Goal: Information Seeking & Learning: Learn about a topic

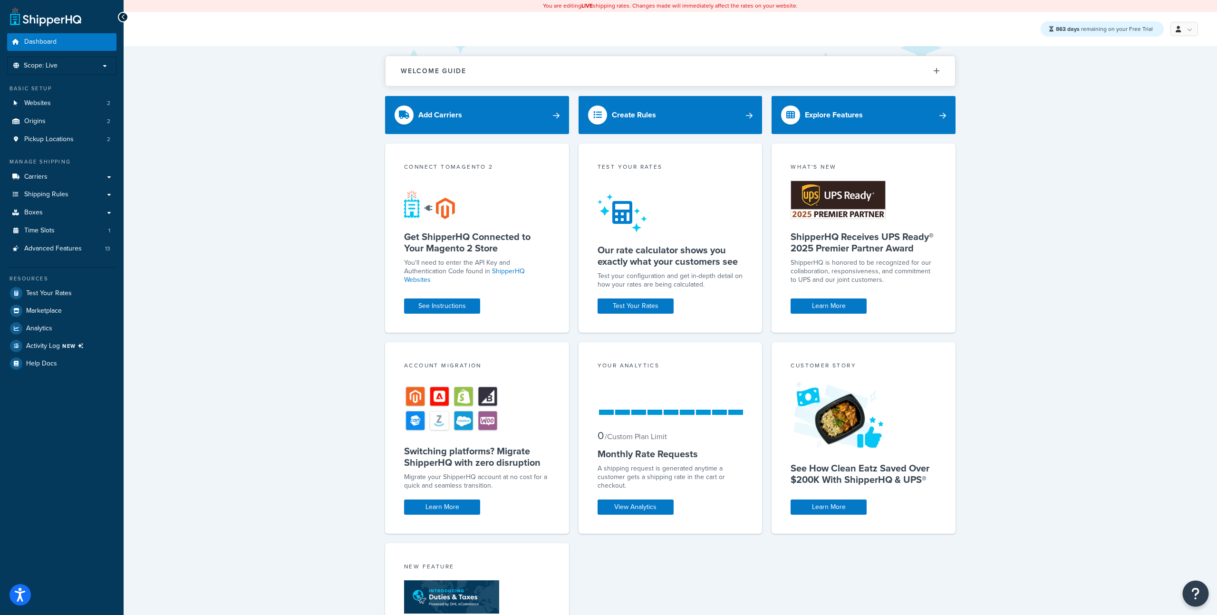
click at [1204, 592] on button "Open Resource Center" at bounding box center [1196, 594] width 26 height 26
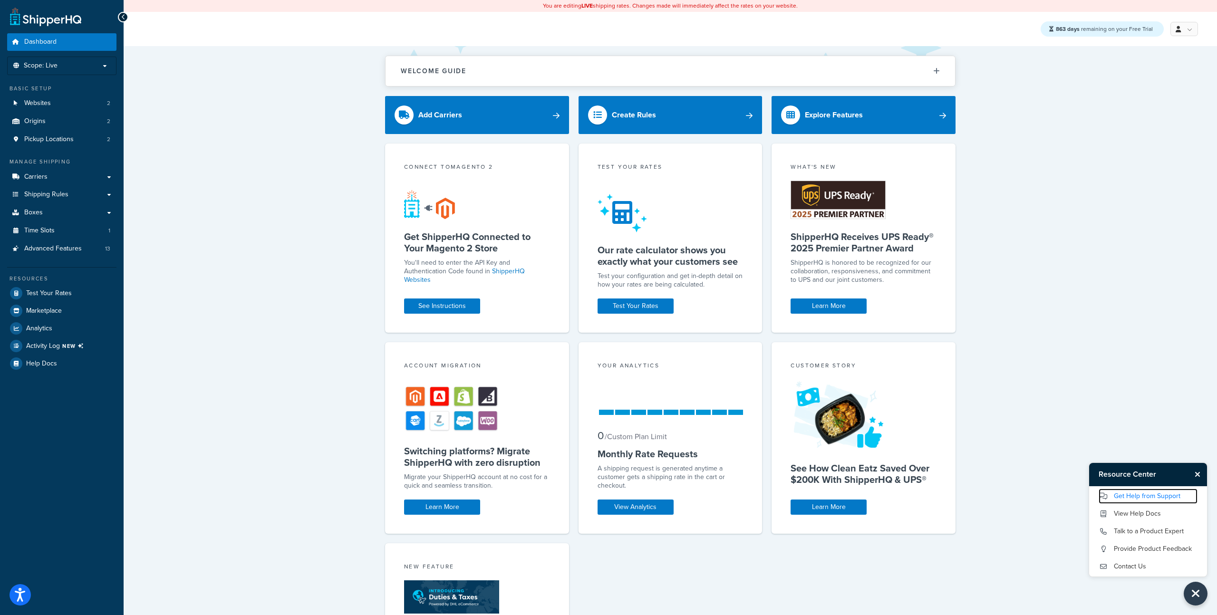
click at [1136, 497] on link "Get Help from Support" at bounding box center [1148, 496] width 99 height 15
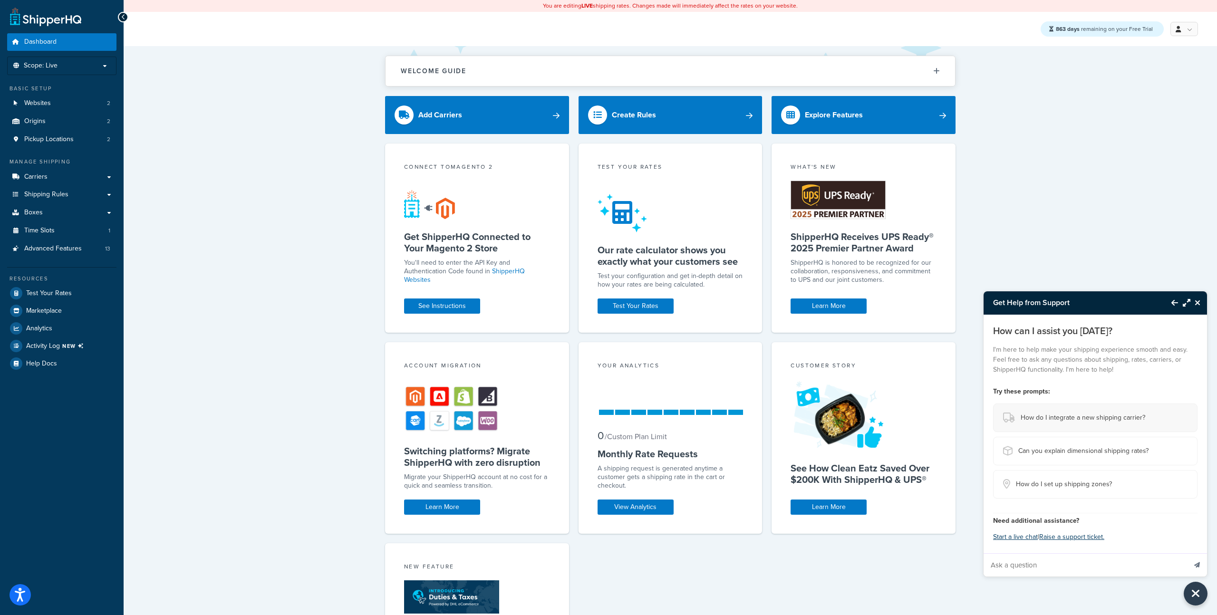
click at [1055, 422] on span "How do I integrate a new shipping carrier?" at bounding box center [1083, 417] width 125 height 13
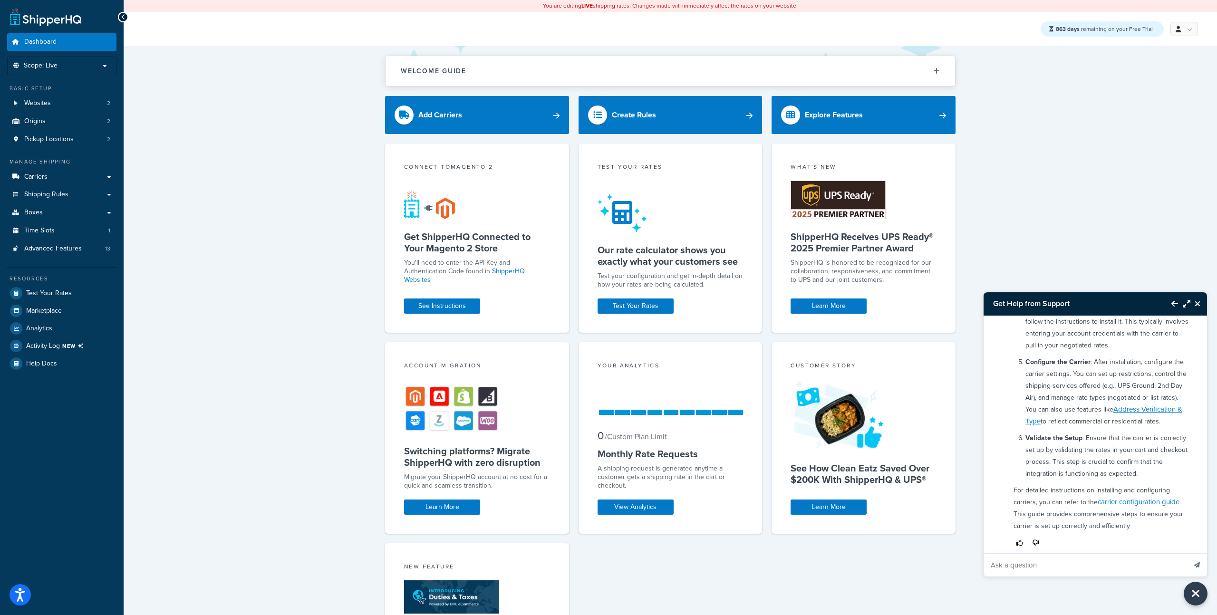
scroll to position [232, 0]
click at [1036, 530] on icon "Thumbs down" at bounding box center [1036, 531] width 7 height 7
click at [1057, 541] on div "To integrate a new shipping carrier with ShipperHQ, you can follow these steps:…" at bounding box center [1102, 333] width 188 height 415
click at [1037, 531] on icon "Thumbs down" at bounding box center [1036, 531] width 7 height 7
click at [1134, 541] on div "To integrate a new shipping carrier with ShipperHQ, you can follow these steps:…" at bounding box center [1102, 333] width 188 height 415
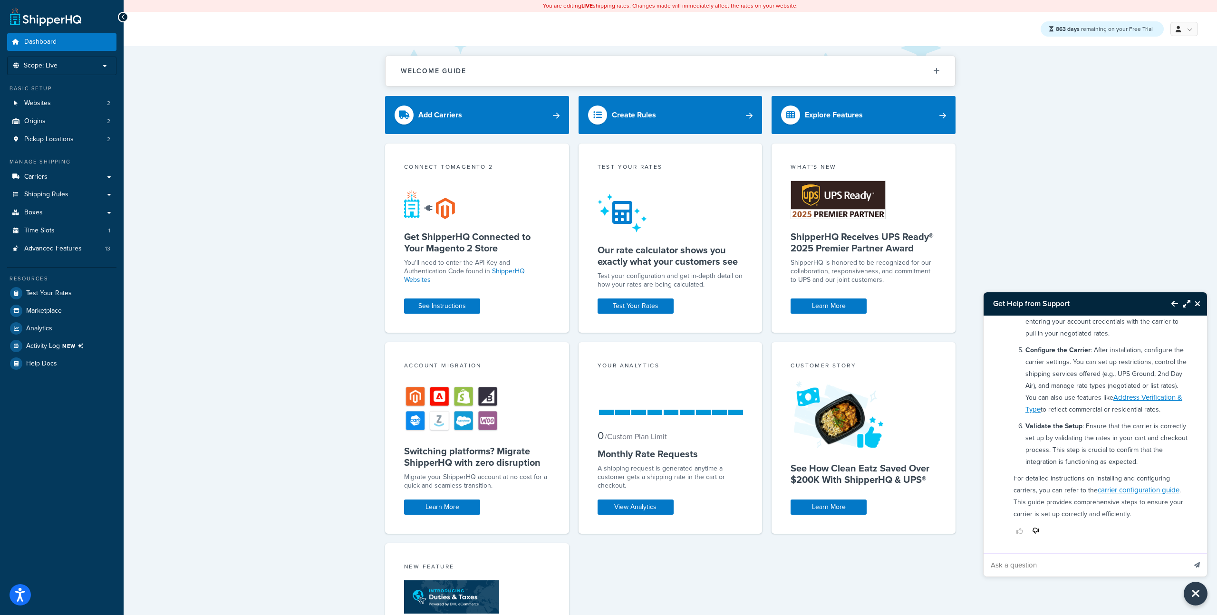
click at [1199, 304] on icon "Close Resource Center" at bounding box center [1198, 304] width 6 height 8
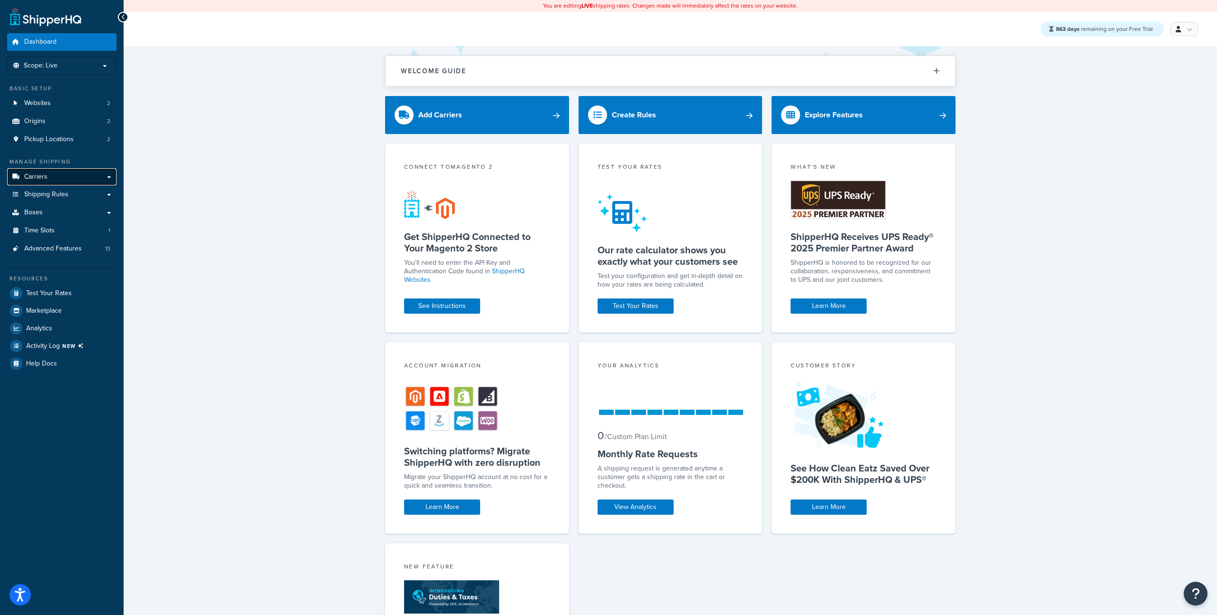
click at [68, 174] on link "Carriers" at bounding box center [61, 177] width 109 height 18
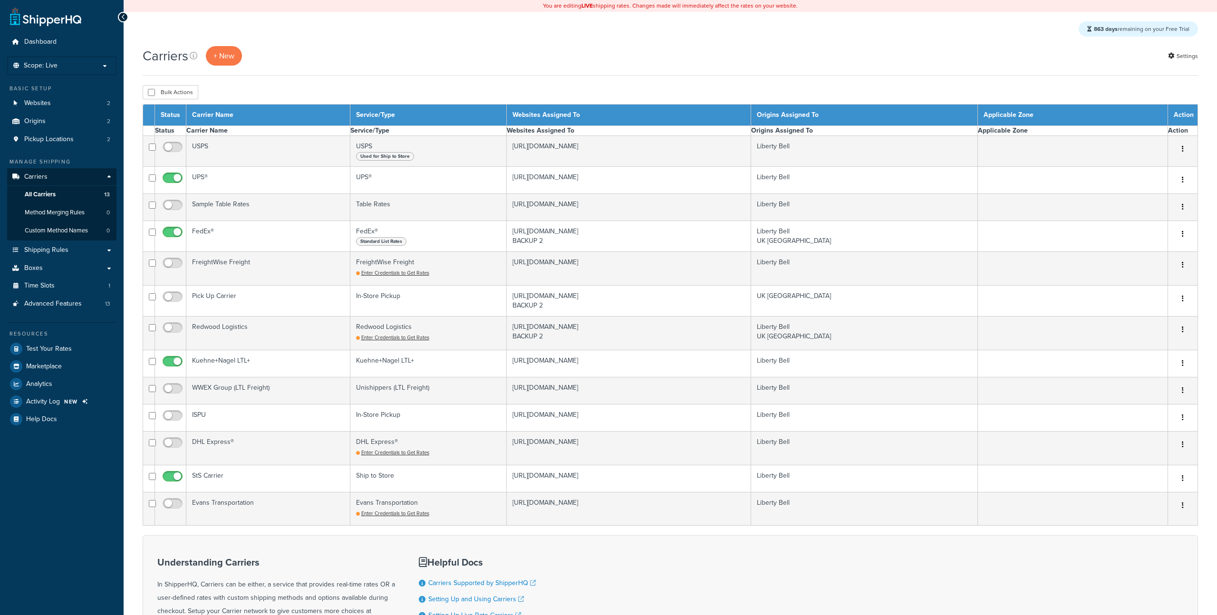
select select "15"
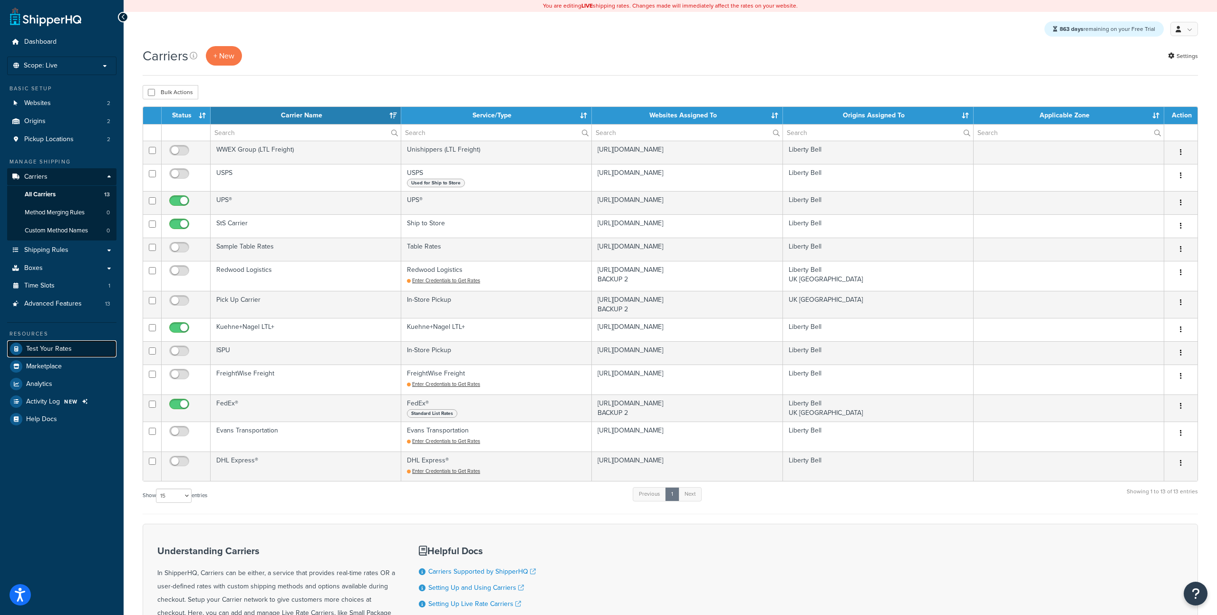
click at [77, 350] on link "Test Your Rates" at bounding box center [61, 348] width 109 height 17
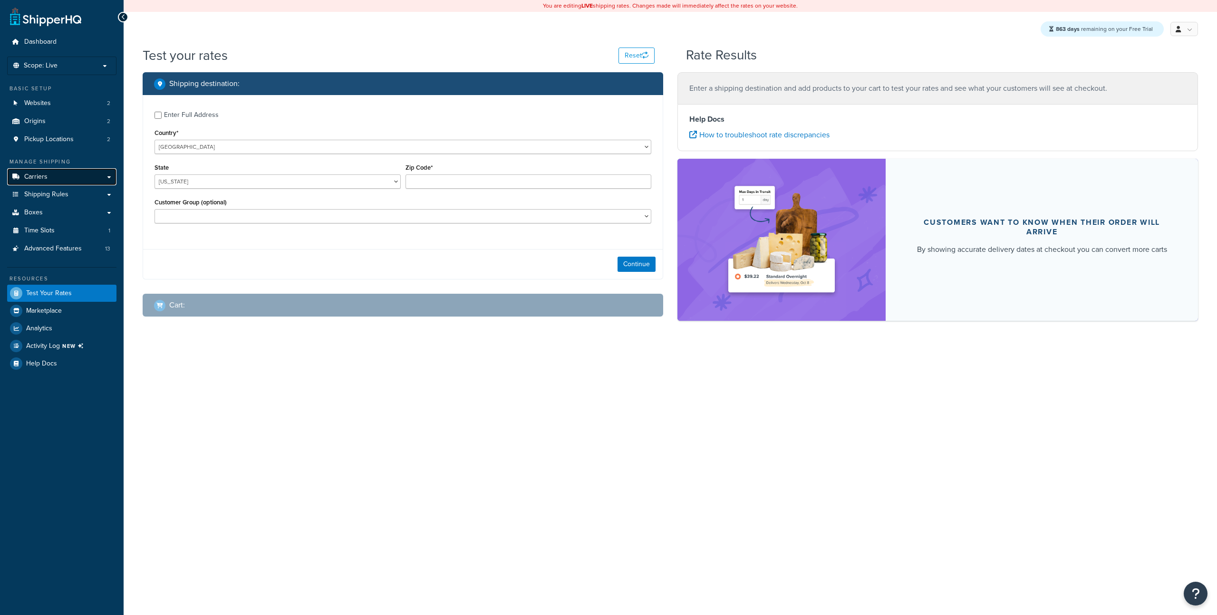
click at [57, 173] on link "Carriers" at bounding box center [61, 177] width 109 height 18
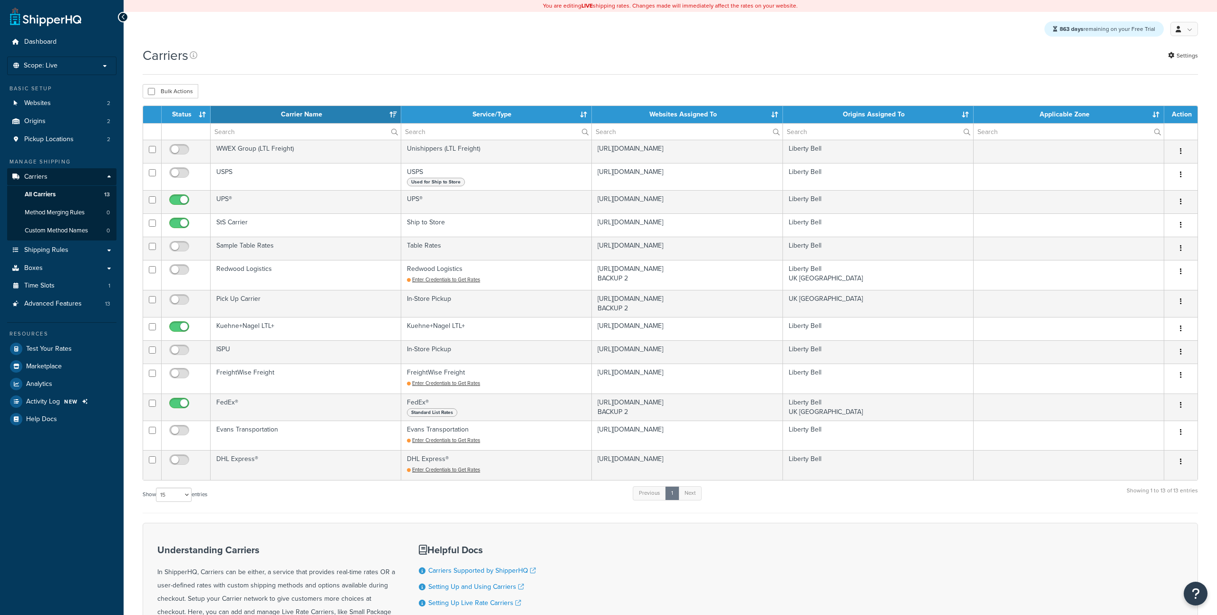
select select "15"
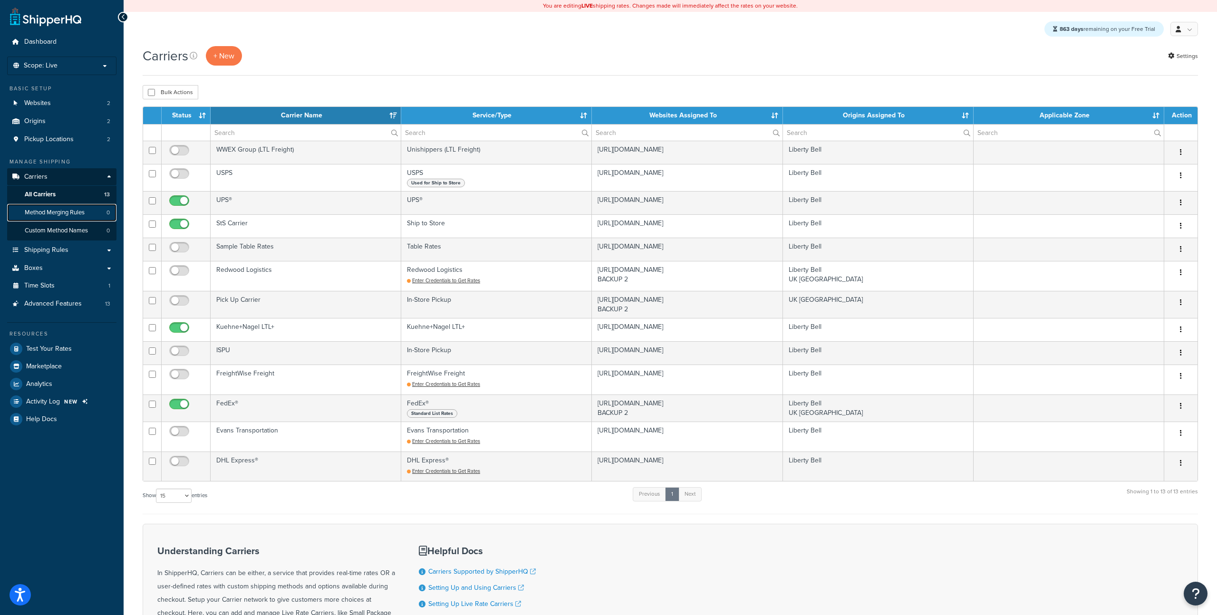
click at [68, 213] on span "Method Merging Rules" at bounding box center [55, 213] width 60 height 8
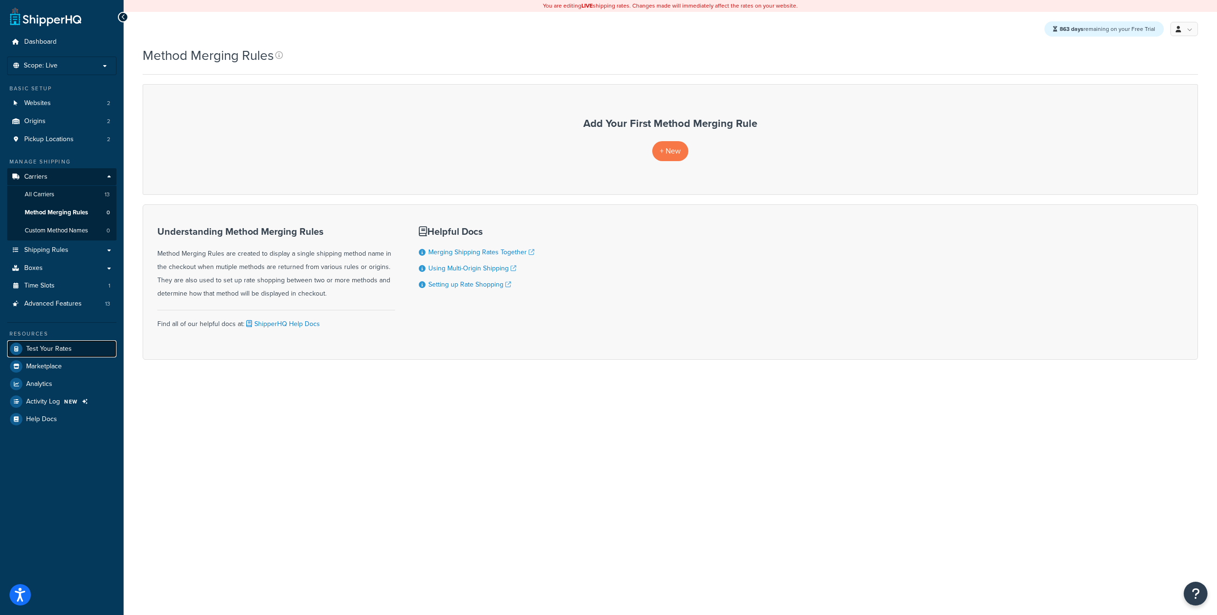
click at [56, 353] on span "Test Your Rates" at bounding box center [49, 349] width 46 height 8
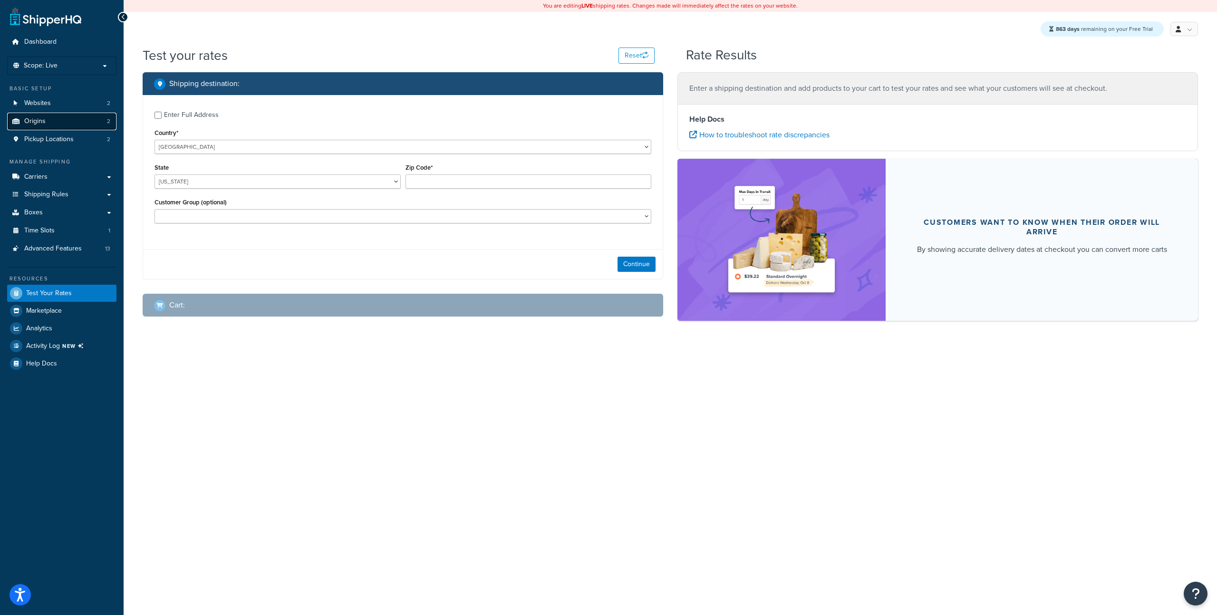
click at [52, 121] on link "Origins 2" at bounding box center [61, 122] width 109 height 18
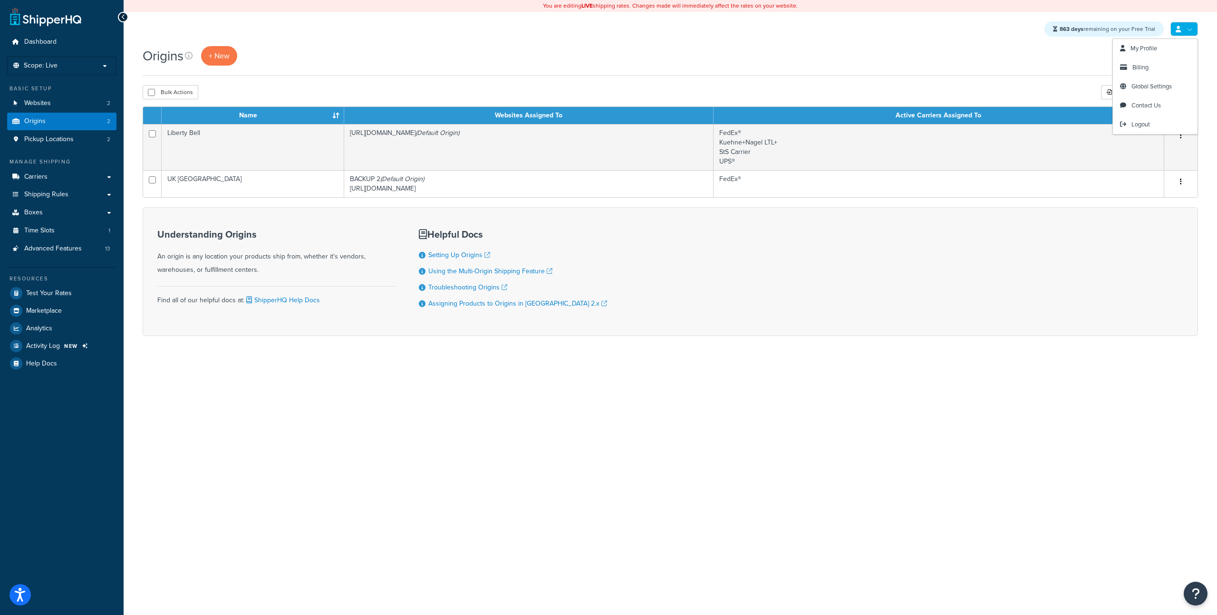
click at [1191, 28] on link at bounding box center [1185, 29] width 28 height 14
click at [1145, 121] on span "Logout" at bounding box center [1141, 124] width 19 height 9
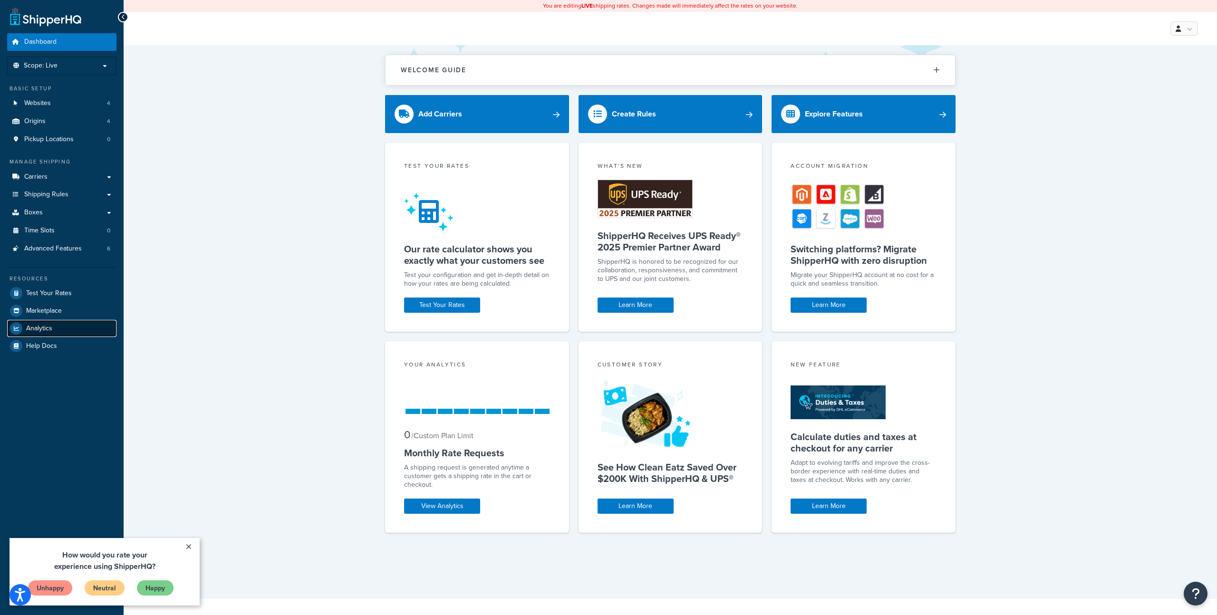
click at [61, 331] on link "Analytics" at bounding box center [61, 328] width 109 height 17
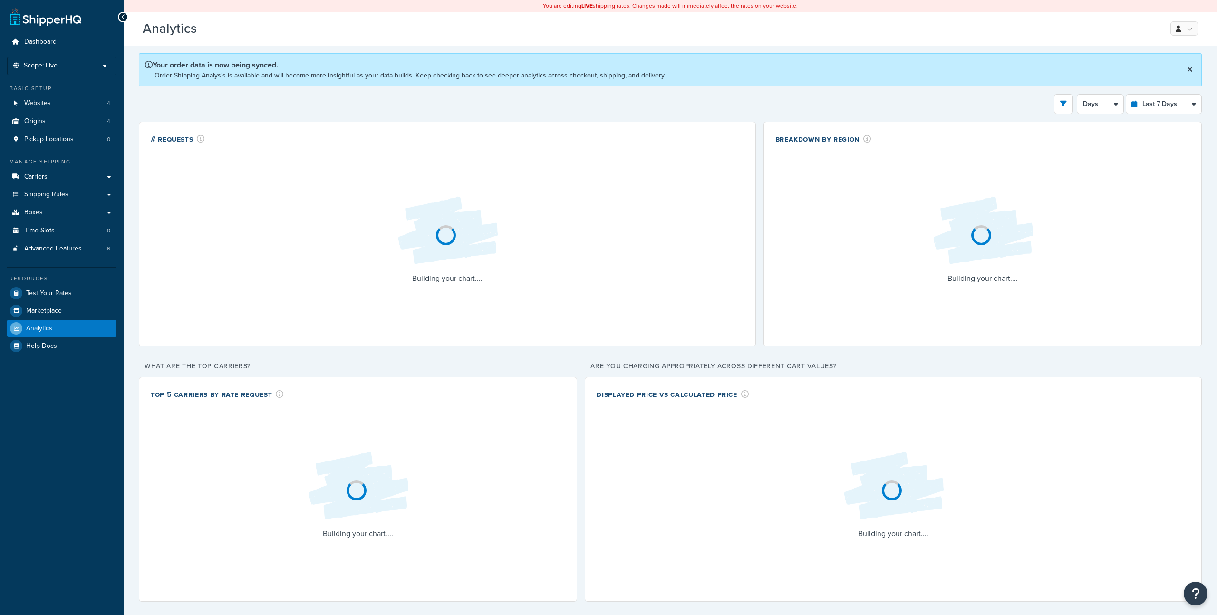
select select "last_7_days"
click at [1104, 99] on select "Days 12 Hours 6 Hours" at bounding box center [1100, 104] width 46 height 19
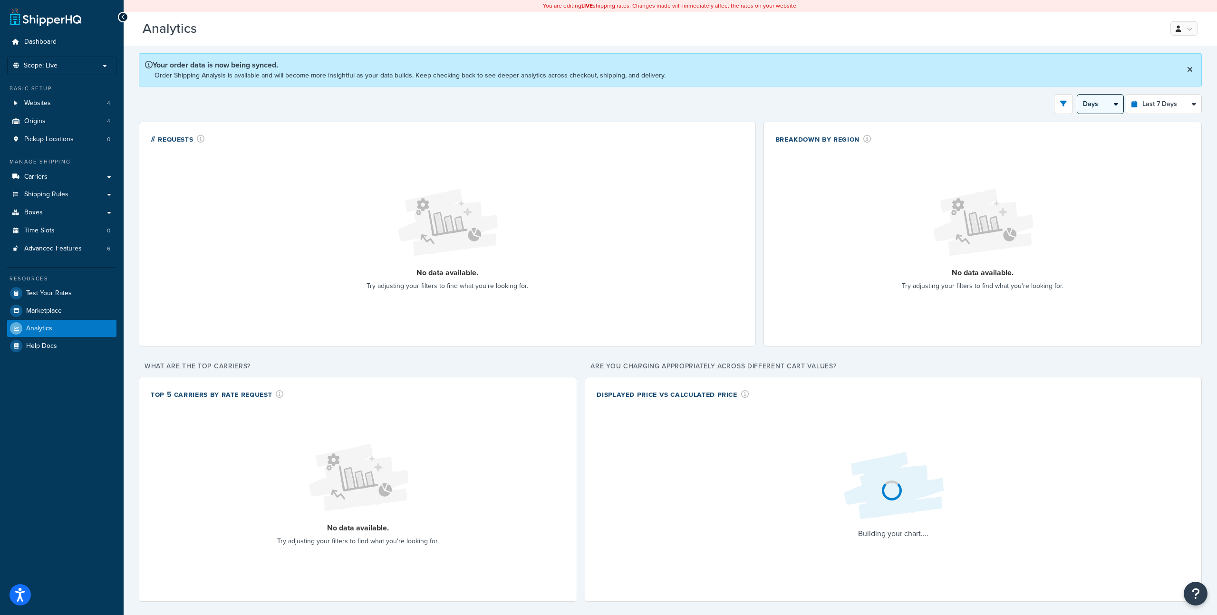
select select "6h"
click at [1077, 95] on select "Days 12 Hours 6 Hours" at bounding box center [1100, 104] width 46 height 19
click at [1162, 107] on select "Last 24 Hours Last 7 Days Last 30 Days Last 3 Months Last 6 Months Last 12 Mont…" at bounding box center [1163, 104] width 75 height 19
select select "last_3_months"
click at [1126, 95] on select "Last 24 Hours Last 7 Days Last 30 Days Last 3 Months Last 6 Months Last 12 Mont…" at bounding box center [1163, 104] width 75 height 19
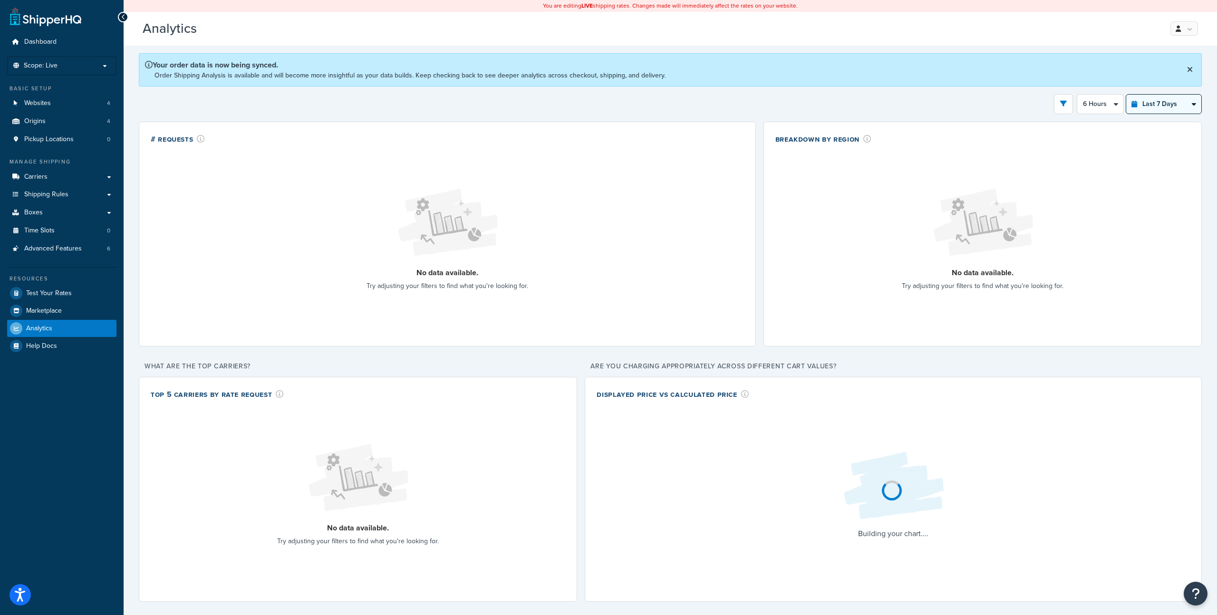
select select "1w"
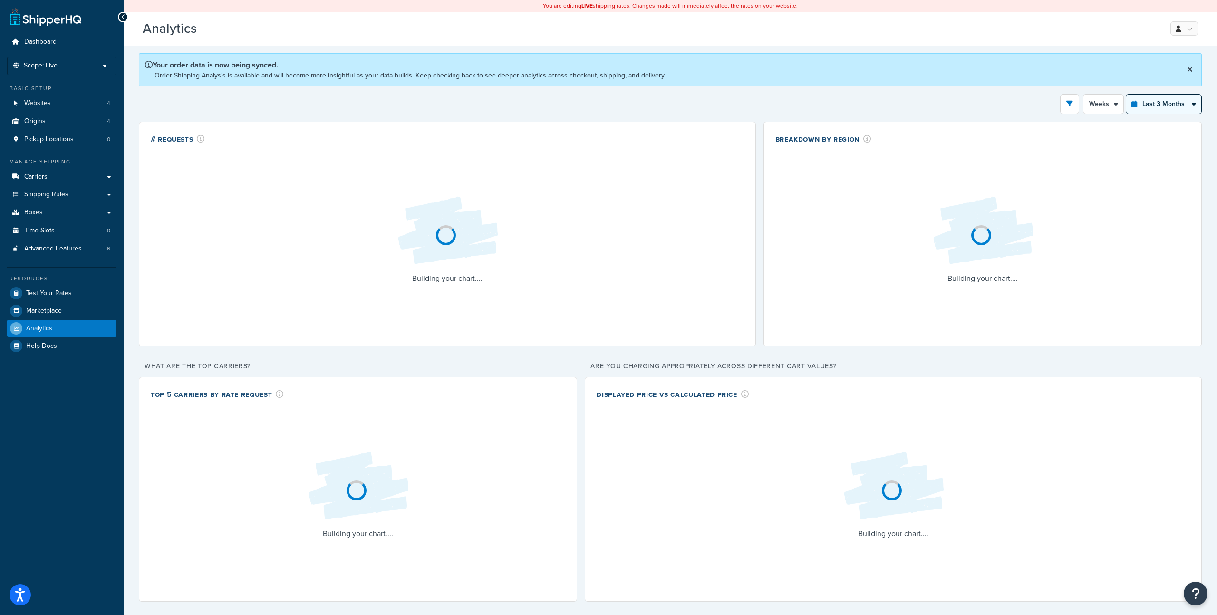
click at [1156, 107] on select "Last 24 Hours Last 7 Days Last 30 Days Last 3 Months Last 6 Months Last 12 Mont…" at bounding box center [1163, 104] width 75 height 19
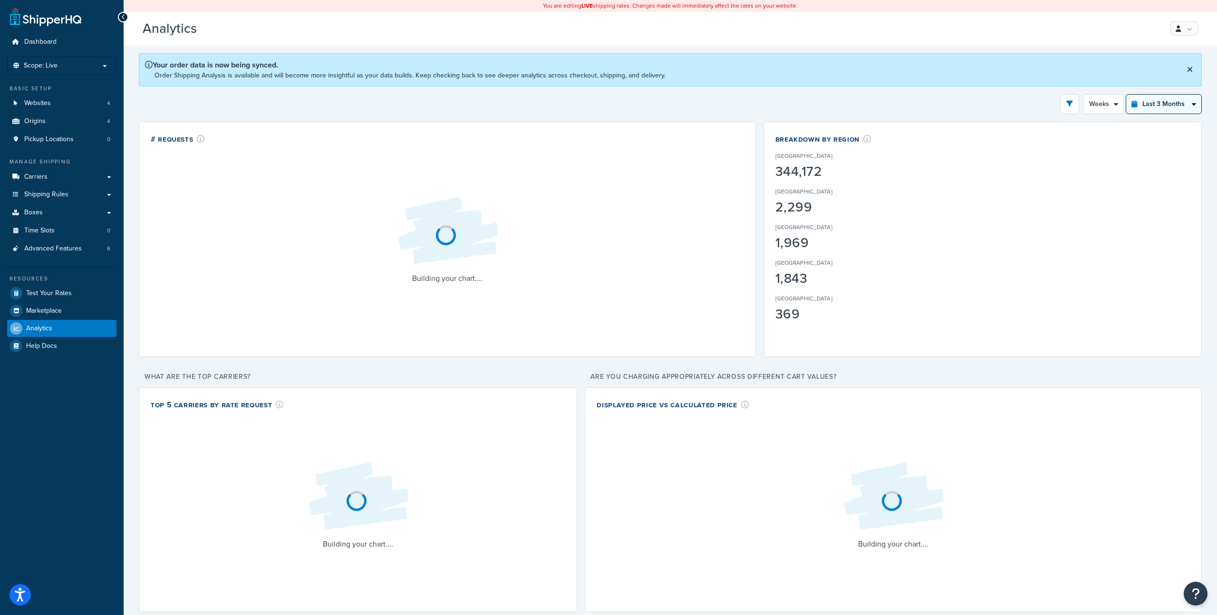
select select "last_30_days"
click at [1126, 95] on select "Last 24 Hours Last 7 Days Last 30 Days Last 3 Months Last 6 Months Last 12 Mont…" at bounding box center [1163, 104] width 75 height 19
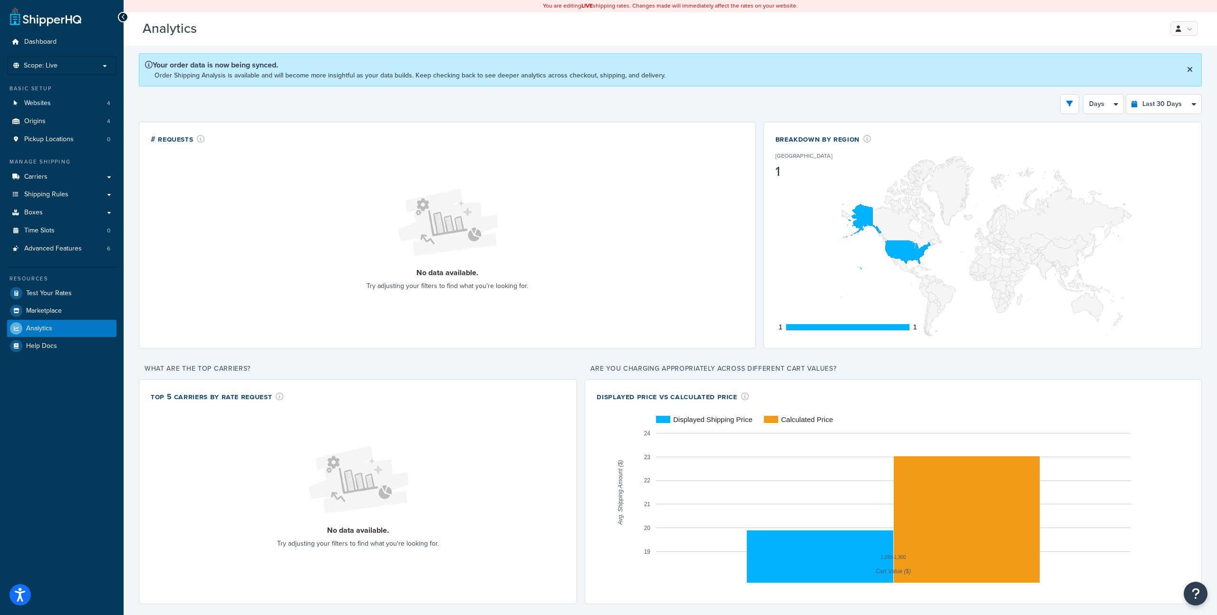
scroll to position [16, 0]
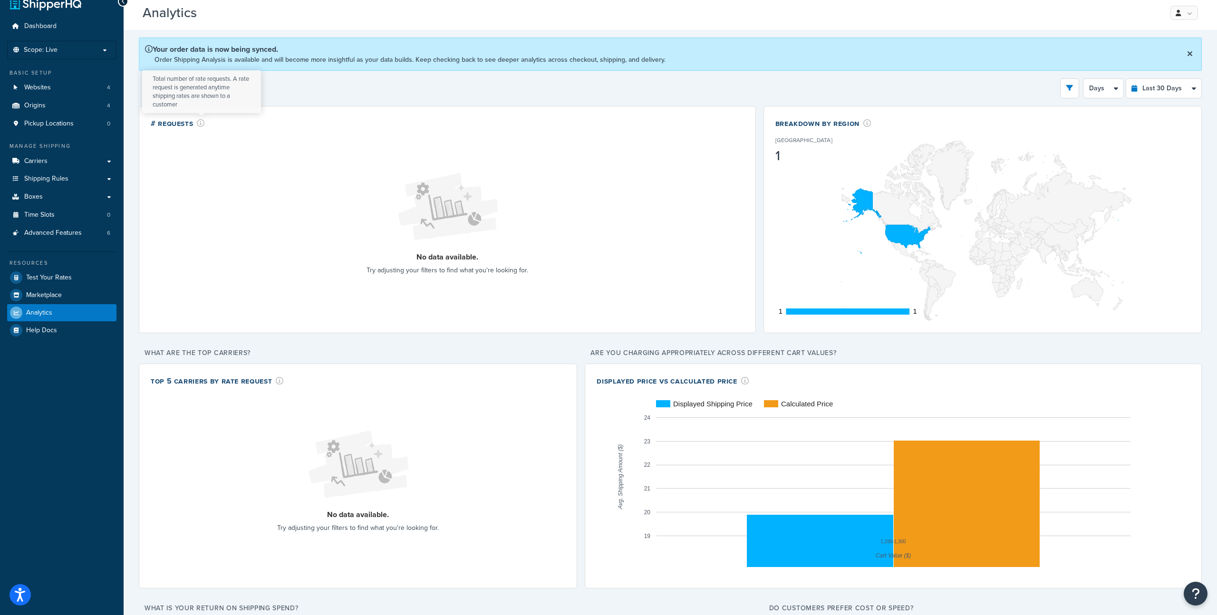
click at [198, 120] on icon at bounding box center [201, 123] width 8 height 8
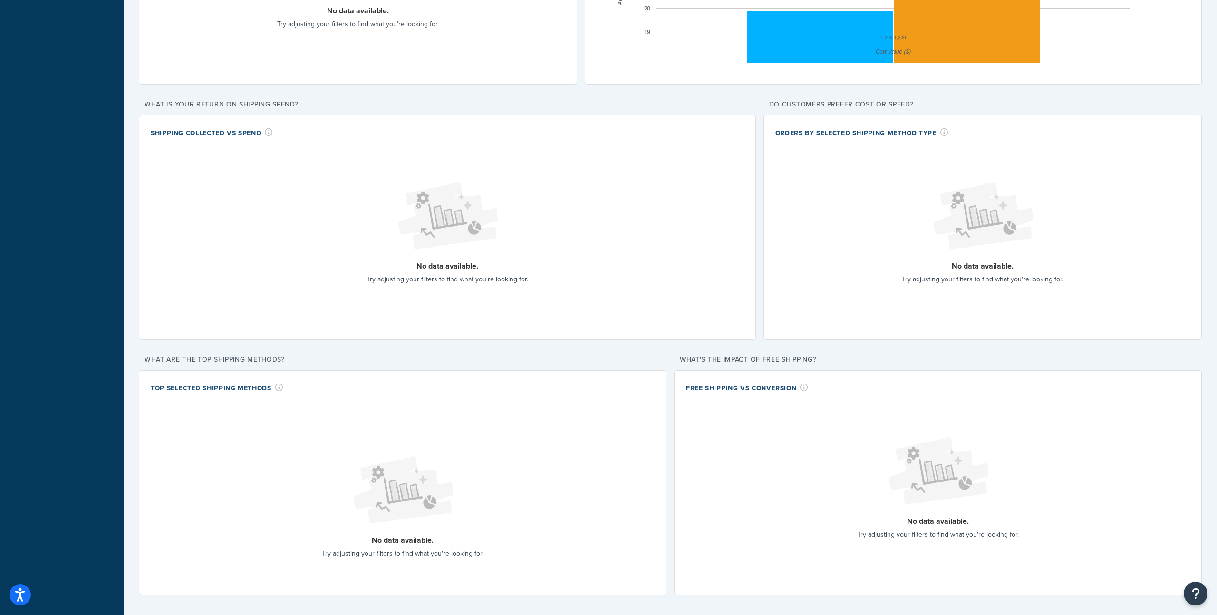
scroll to position [0, 0]
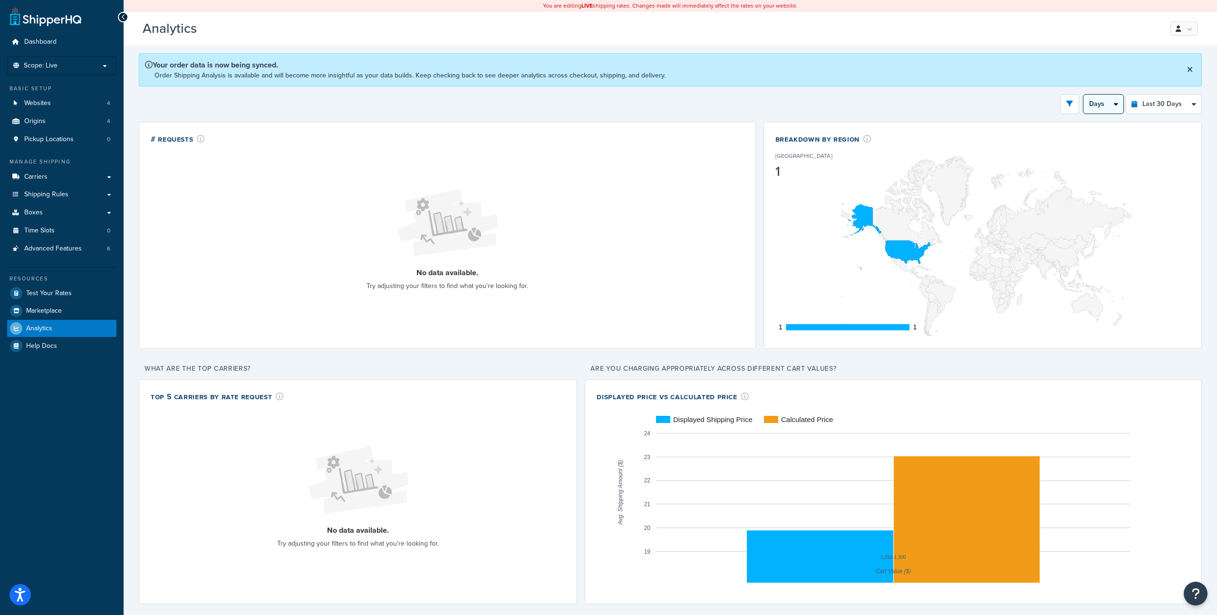
click at [1106, 107] on select "Days Weeks" at bounding box center [1104, 104] width 40 height 19
select select "1w"
click at [1084, 95] on select "Days Weeks" at bounding box center [1104, 104] width 40 height 19
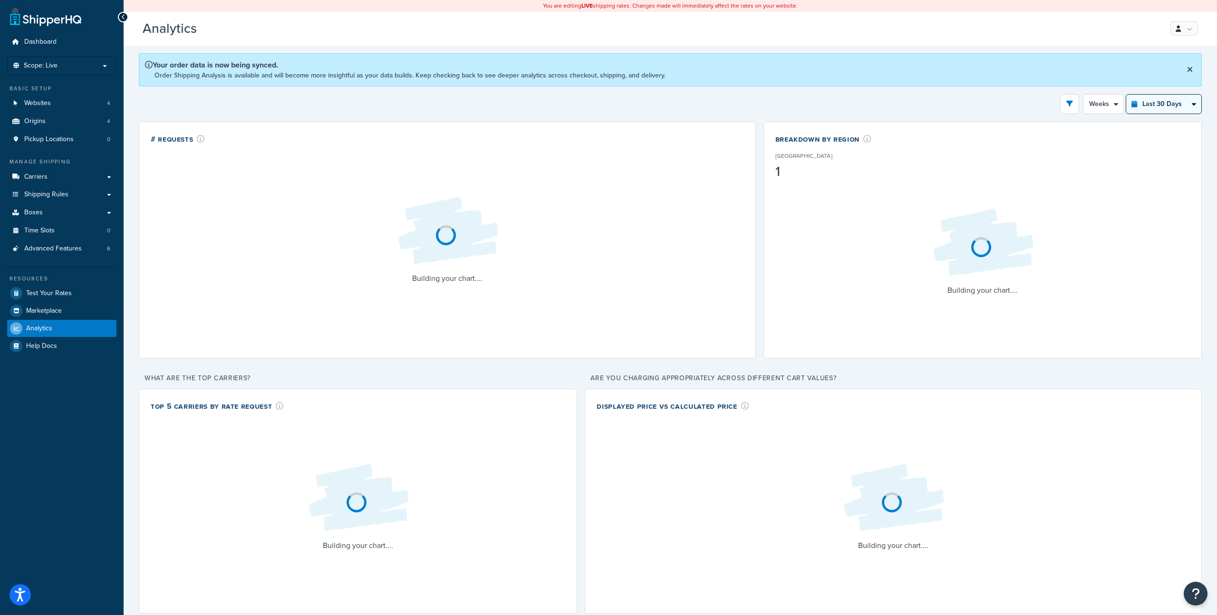
click at [1142, 106] on select "Last 24 Hours Last 7 Days Last 30 Days Last 3 Months Last 6 Months Last 12 Mont…" at bounding box center [1163, 104] width 75 height 19
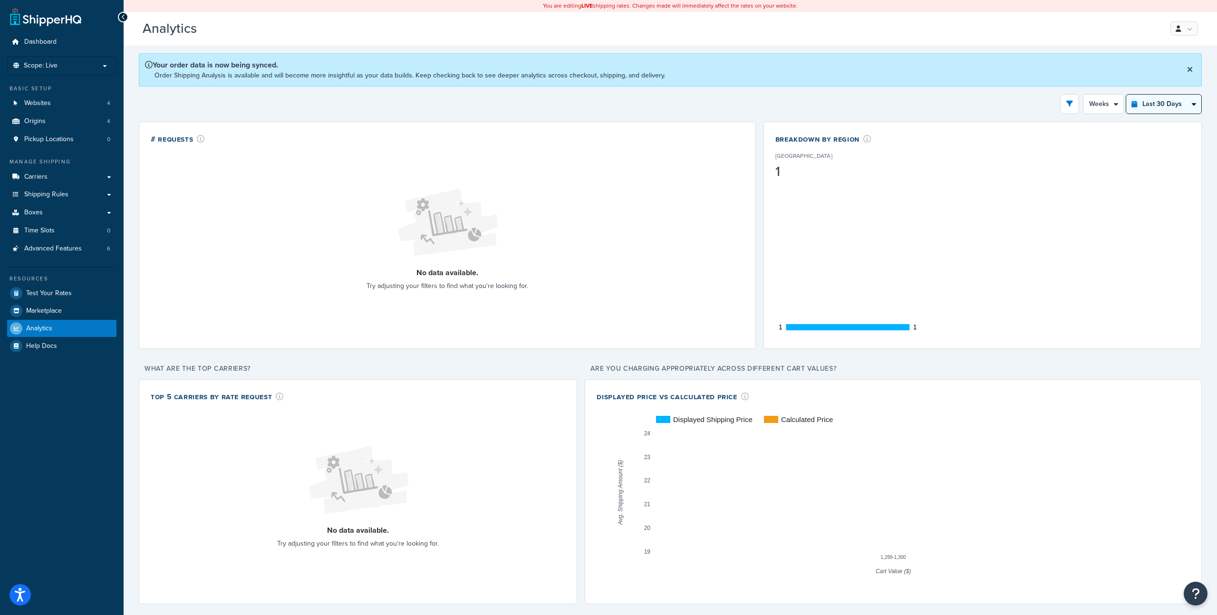
select select "last_3_months"
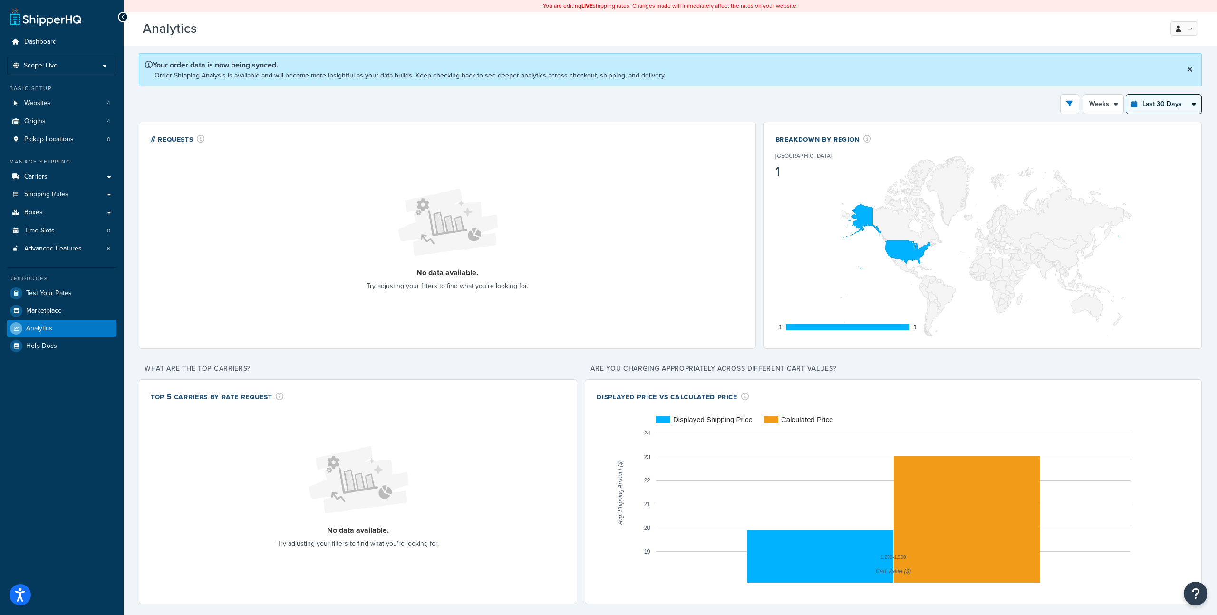
click at [1126, 95] on select "Last 24 Hours Last 7 Days Last 30 Days Last 3 Months Last 6 Months Last 12 Mont…" at bounding box center [1163, 104] width 75 height 19
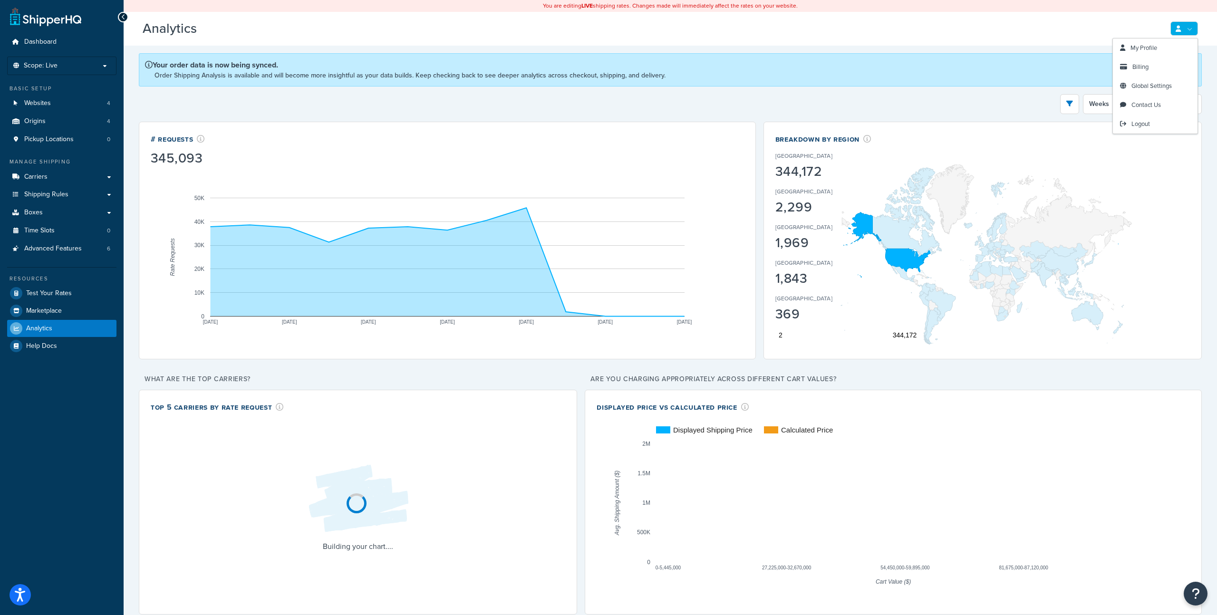
click at [1182, 33] on link at bounding box center [1185, 28] width 28 height 14
click at [656, 117] on div "Your order data is now being synced. Order Shipping Analysis is available and w…" at bounding box center [670, 618] width 1063 height 1130
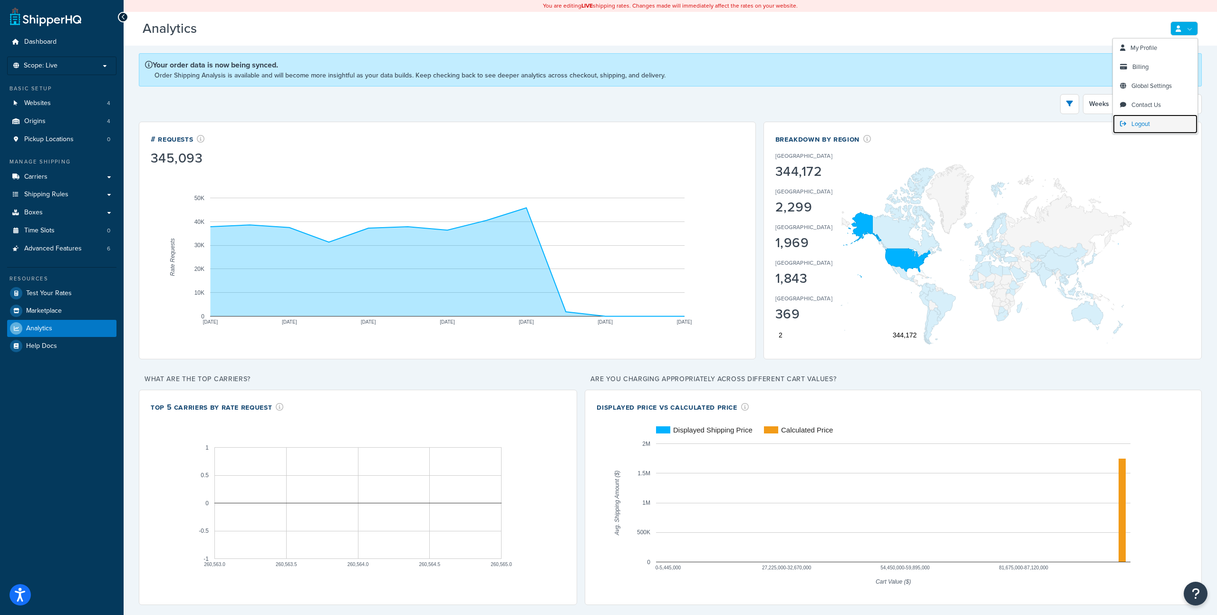
click at [1135, 127] on span "Logout" at bounding box center [1141, 123] width 19 height 9
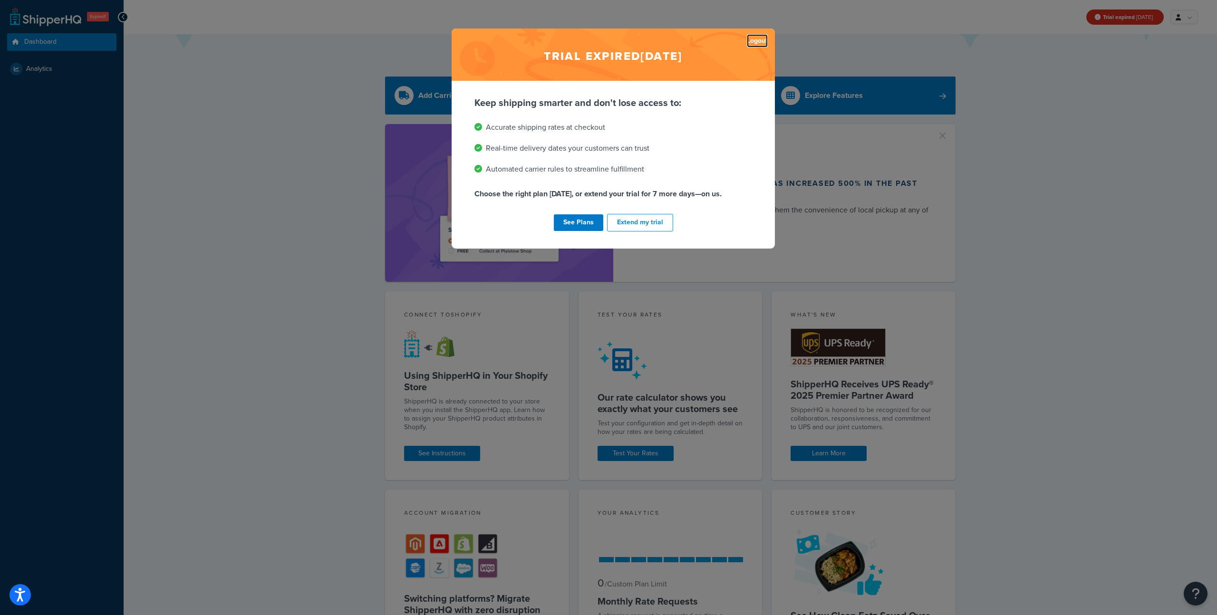
click at [757, 40] on link "Logout" at bounding box center [757, 40] width 21 height 13
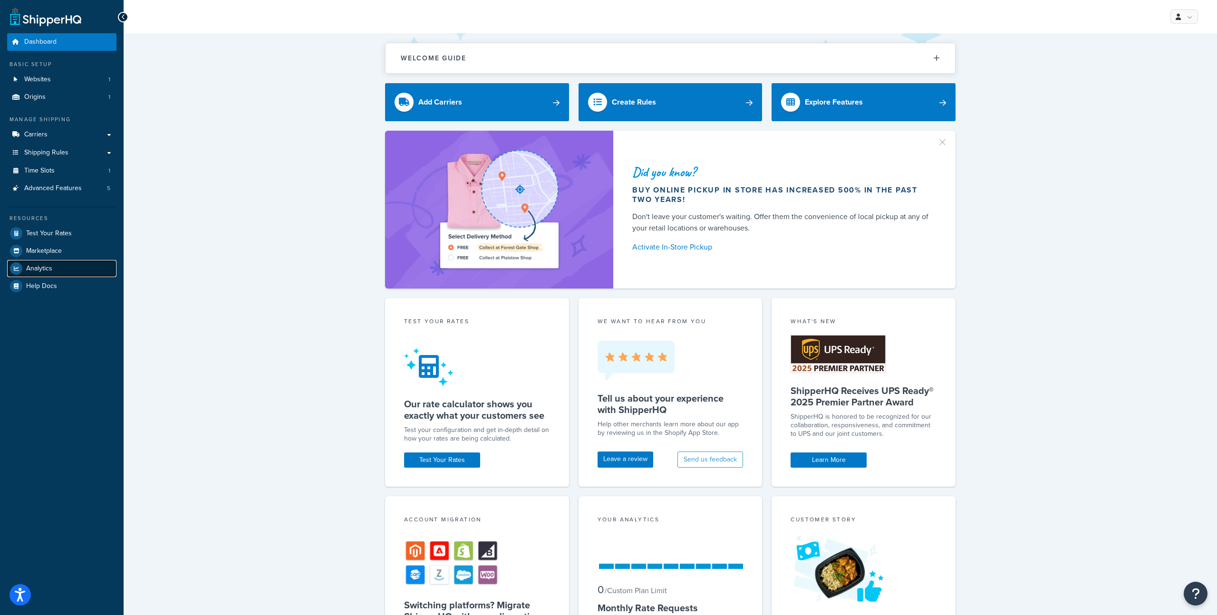
click at [48, 267] on span "Analytics" at bounding box center [39, 269] width 26 height 8
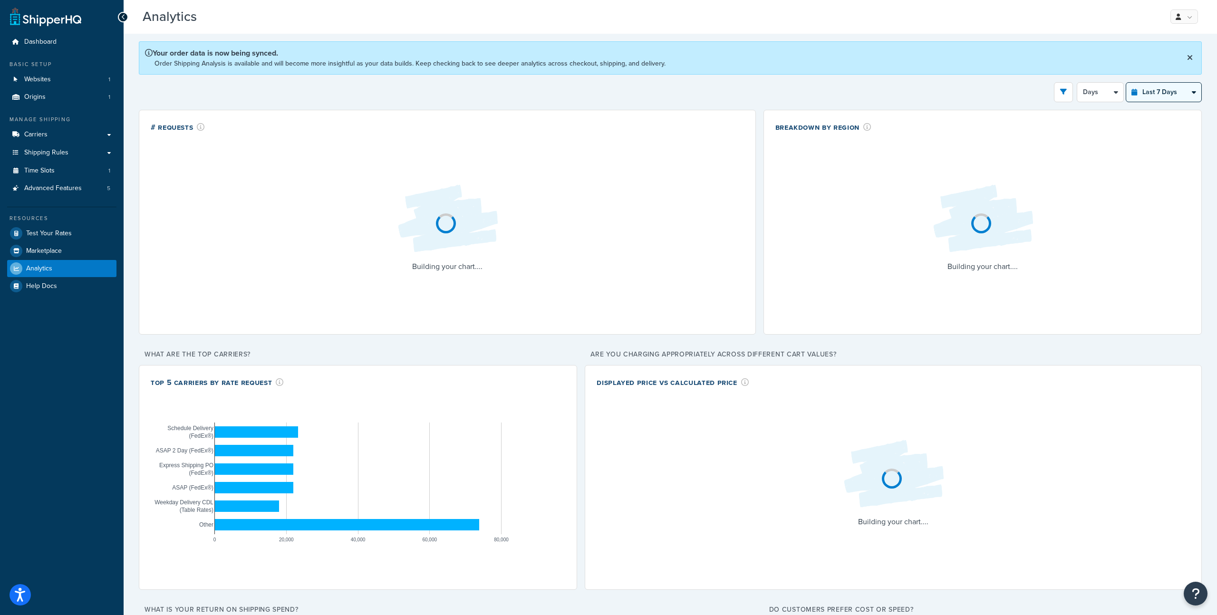
click at [1174, 96] on select "Last 24 Hours Last 7 Days Last 30 Days Last 3 Months Last 6 Months Last 12 Mont…" at bounding box center [1163, 92] width 75 height 19
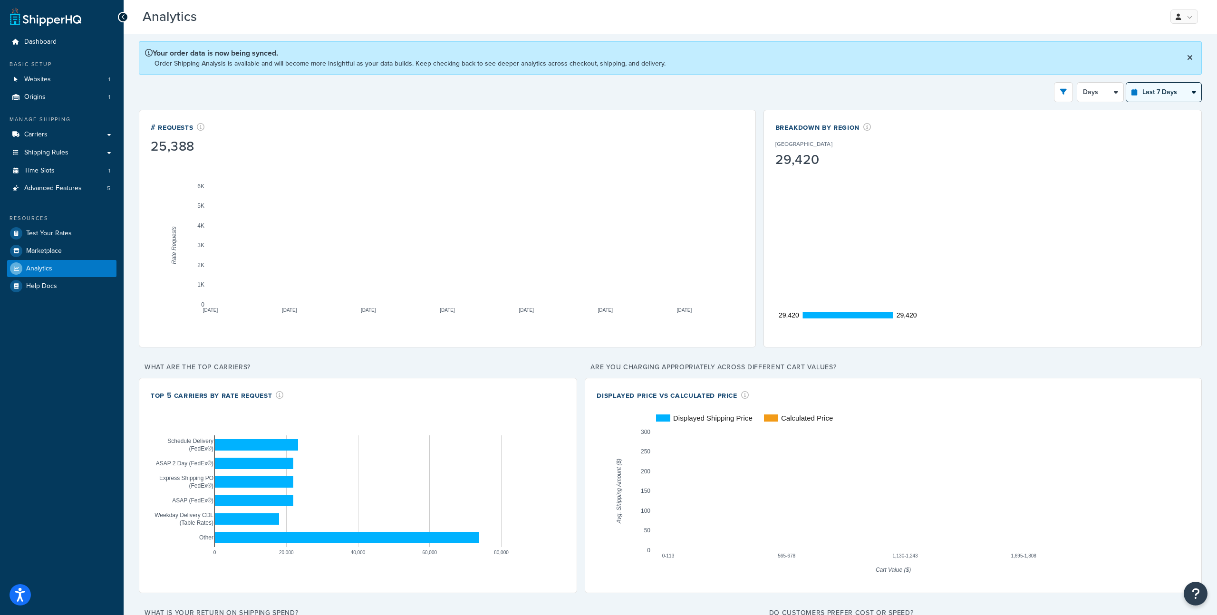
select select "last_6_months"
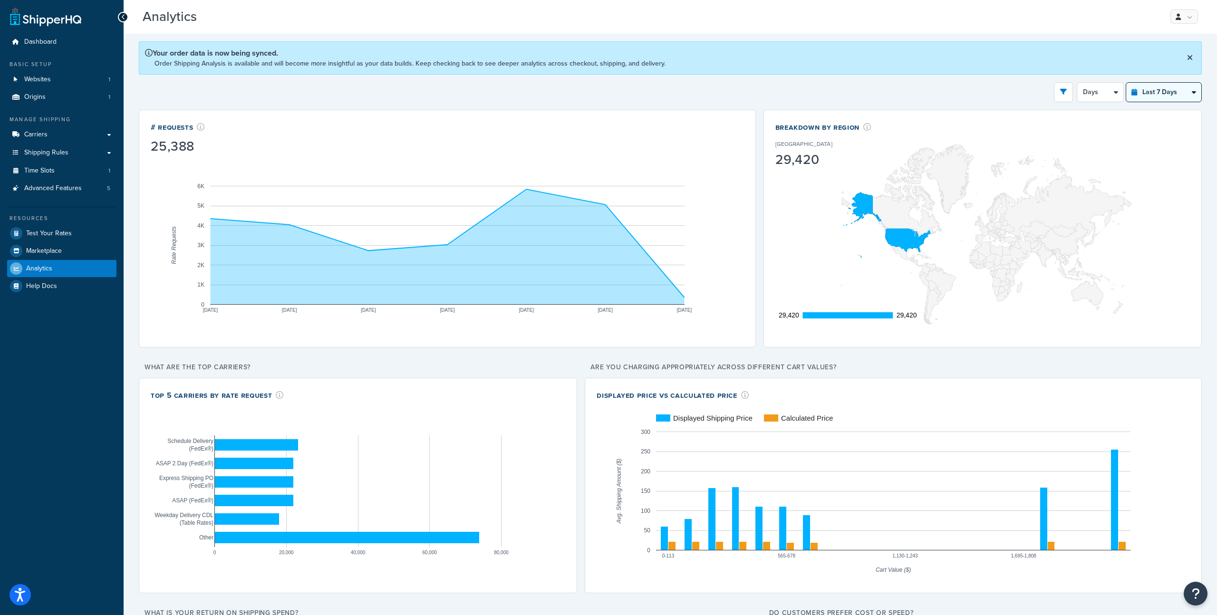
click at [1126, 83] on select "Last 24 Hours Last 7 Days Last 30 Days Last 3 Months Last 6 Months Last 12 Mont…" at bounding box center [1163, 92] width 75 height 19
select select "1w"
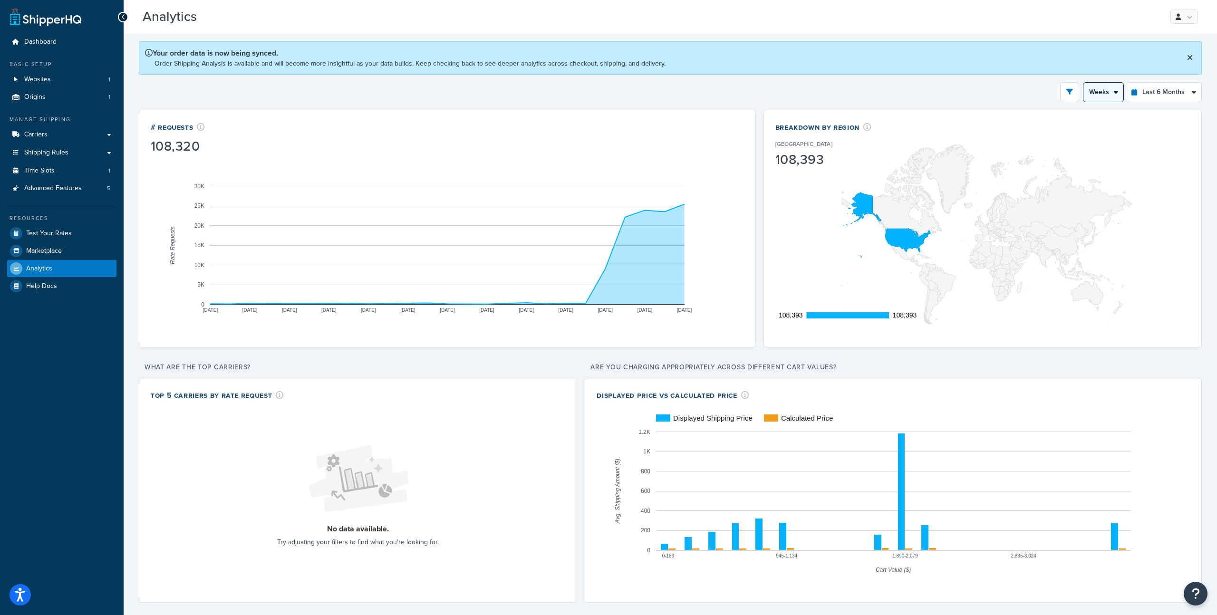
click at [1108, 94] on select "Month Weeks" at bounding box center [1104, 92] width 40 height 19
click at [1119, 94] on select "Month Weeks" at bounding box center [1104, 92] width 40 height 19
click at [1145, 91] on select "Last 24 Hours Last 7 Days Last 30 Days Last 3 Months Last 6 Months Last 12 Mont…" at bounding box center [1163, 92] width 75 height 19
click at [1126, 83] on select "Last 24 Hours Last 7 Days Last 30 Days Last 3 Months Last 6 Months Last 12 Mont…" at bounding box center [1163, 92] width 75 height 19
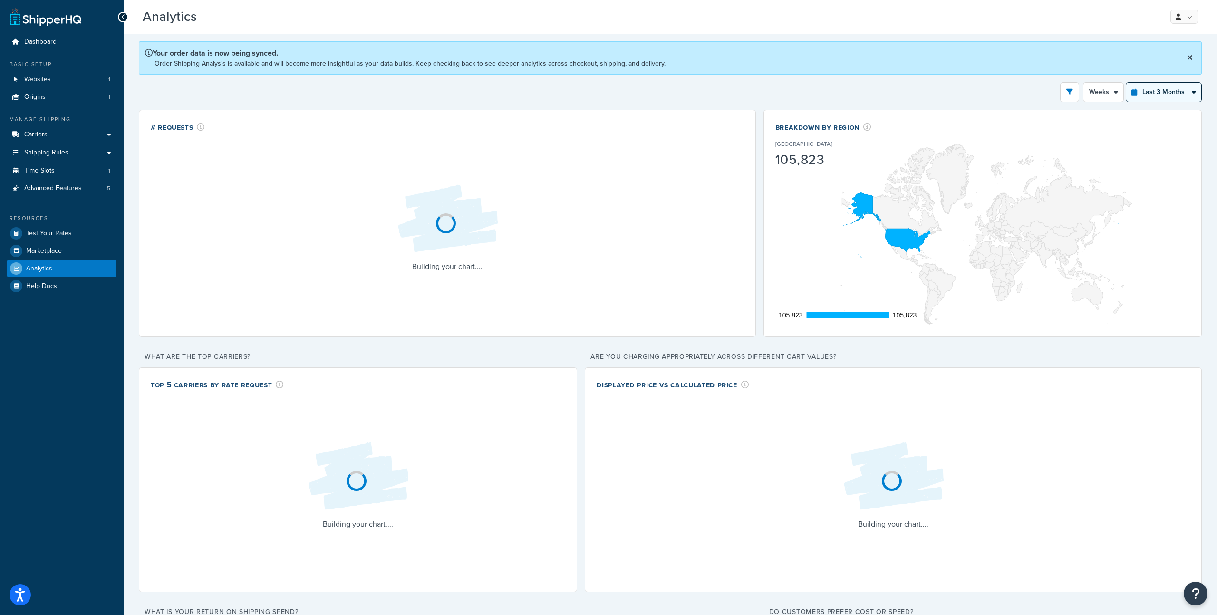
click at [1155, 94] on select "Last 24 Hours Last 7 Days Last 30 Days Last 3 Months Last 6 Months Last 12 Mont…" at bounding box center [1163, 92] width 75 height 19
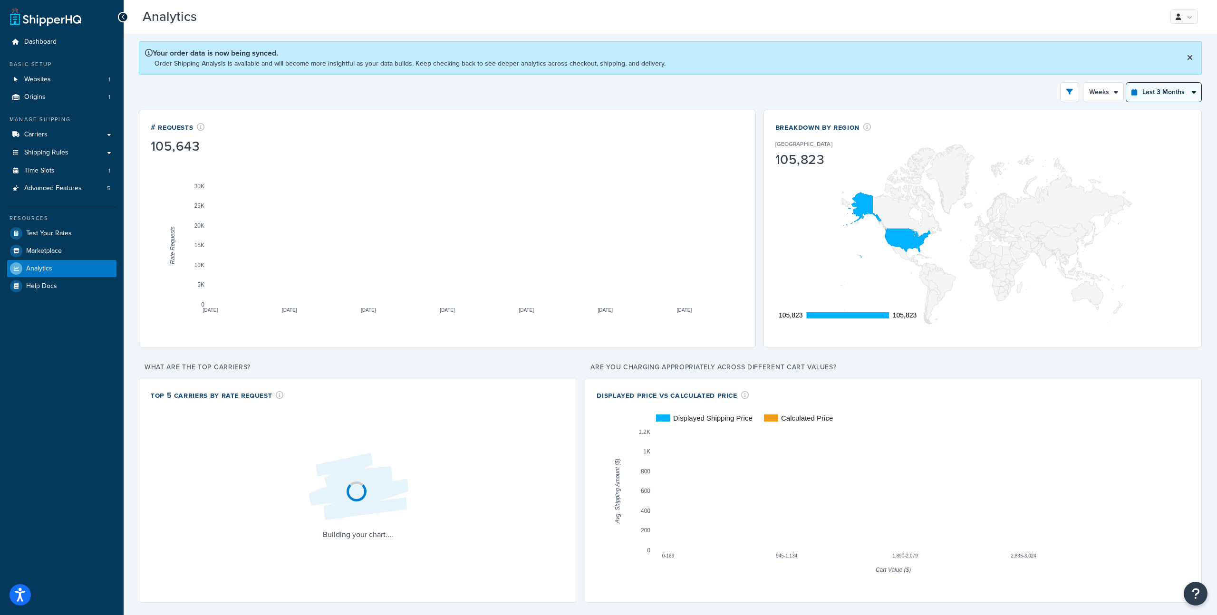
select select "last_year"
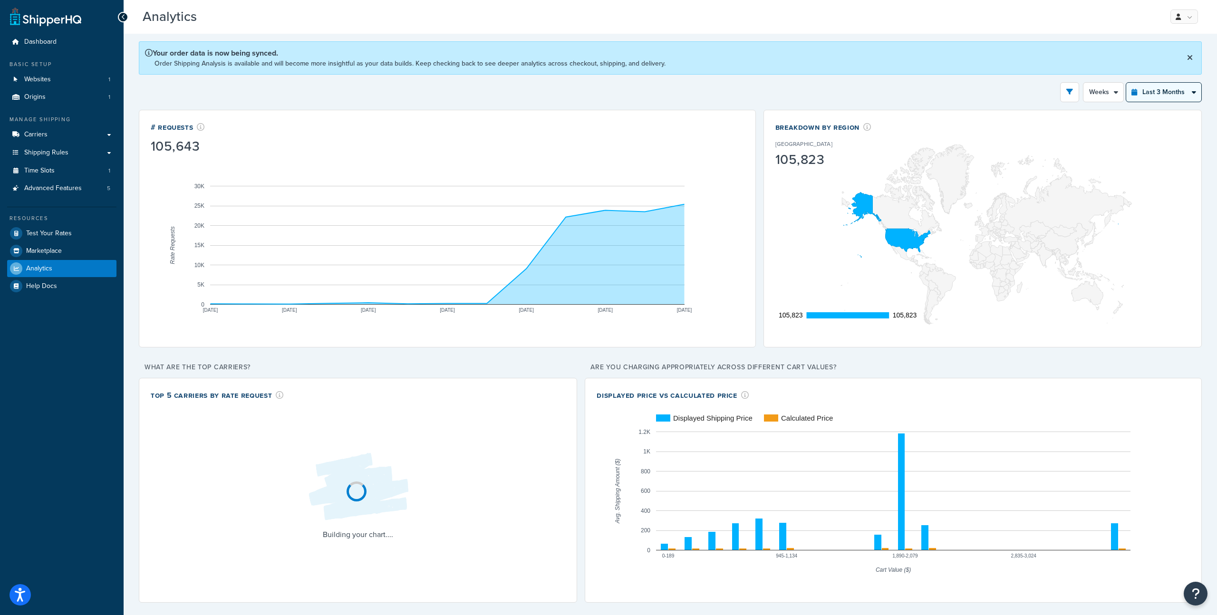
click at [1126, 83] on select "Last 24 Hours Last 7 Days Last 30 Days Last 3 Months Last 6 Months Last 12 Mont…" at bounding box center [1163, 92] width 75 height 19
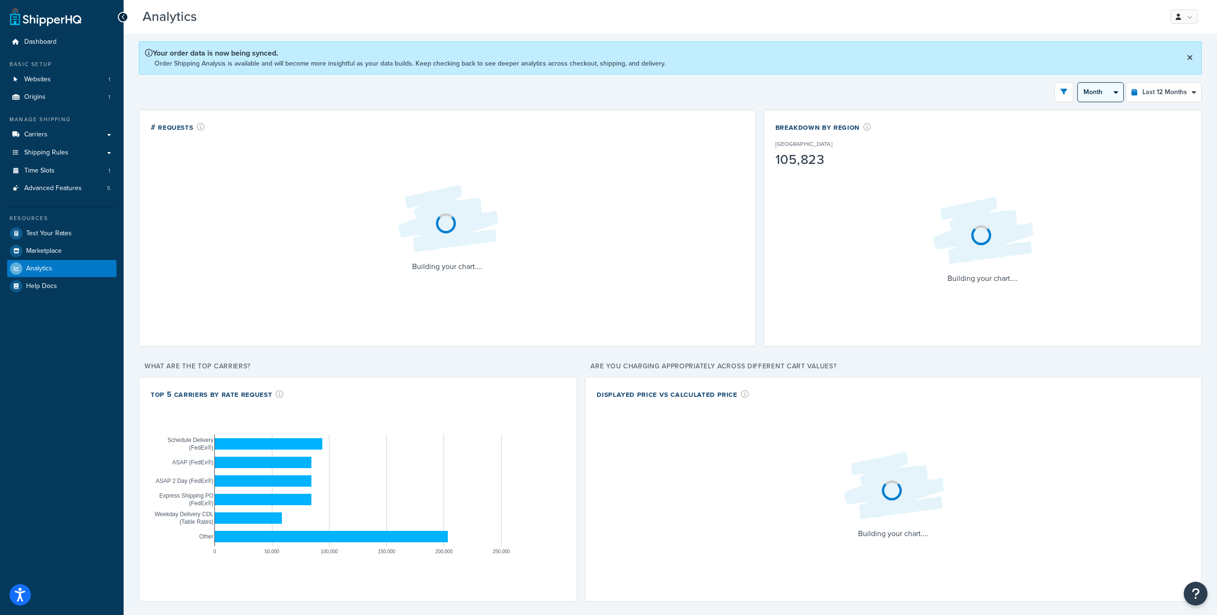
click at [1109, 98] on select "Month 2 Weeks" at bounding box center [1101, 92] width 46 height 19
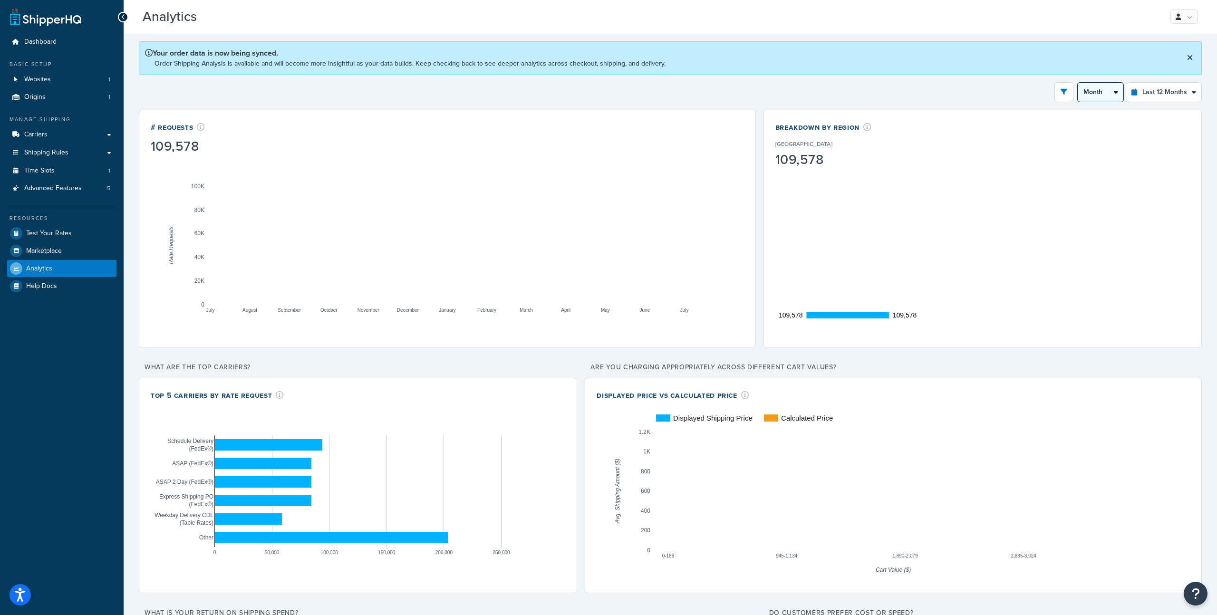
select select "2w"
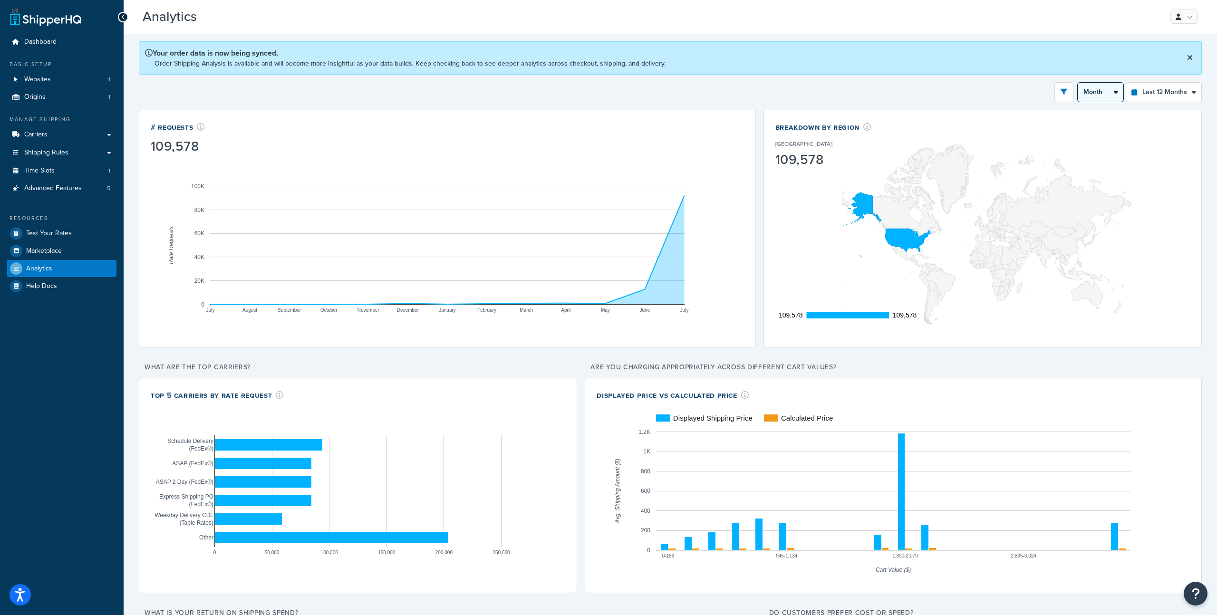
click at [1078, 83] on select "Month 2 Weeks" at bounding box center [1101, 92] width 46 height 19
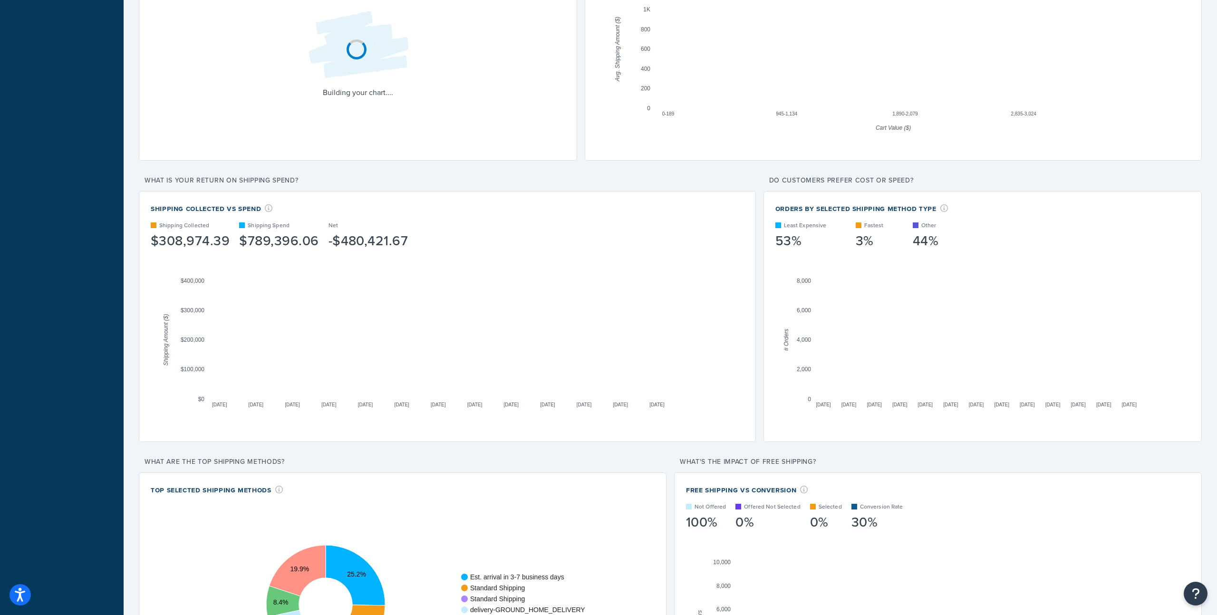
scroll to position [570, 0]
